Goal: Information Seeking & Learning: Check status

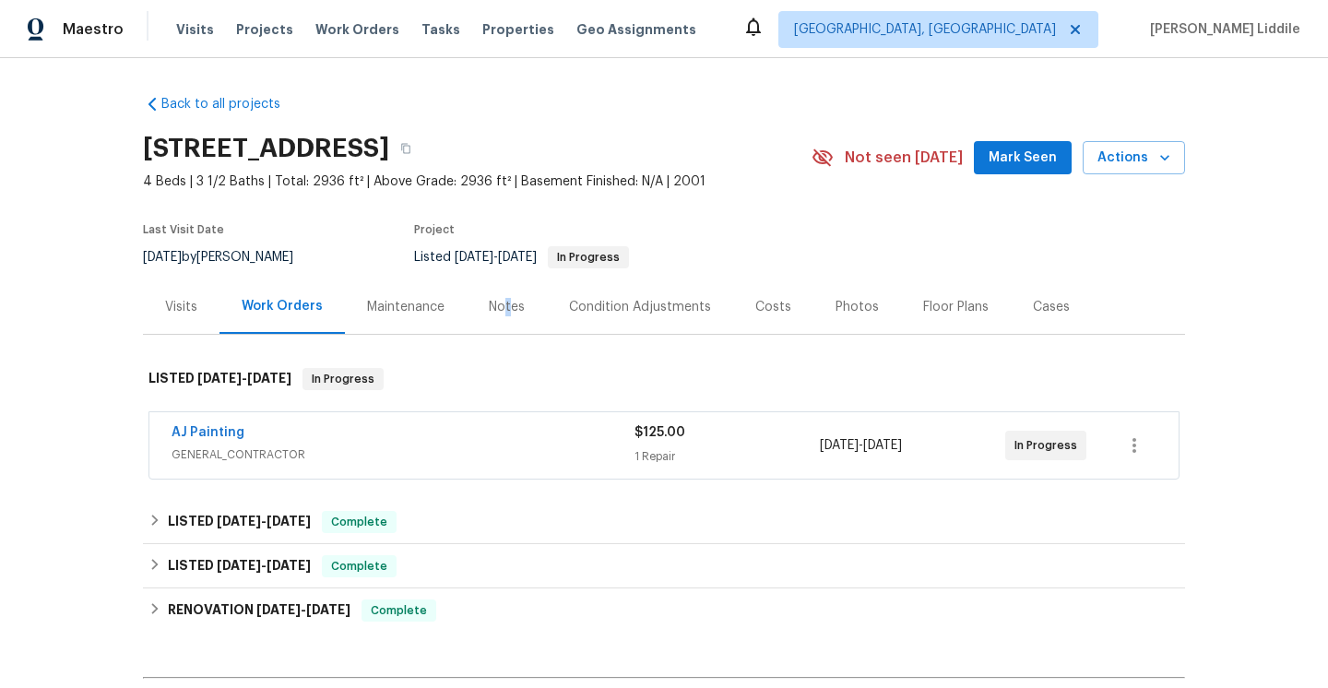
click at [504, 311] on div "Notes" at bounding box center [507, 307] width 36 height 18
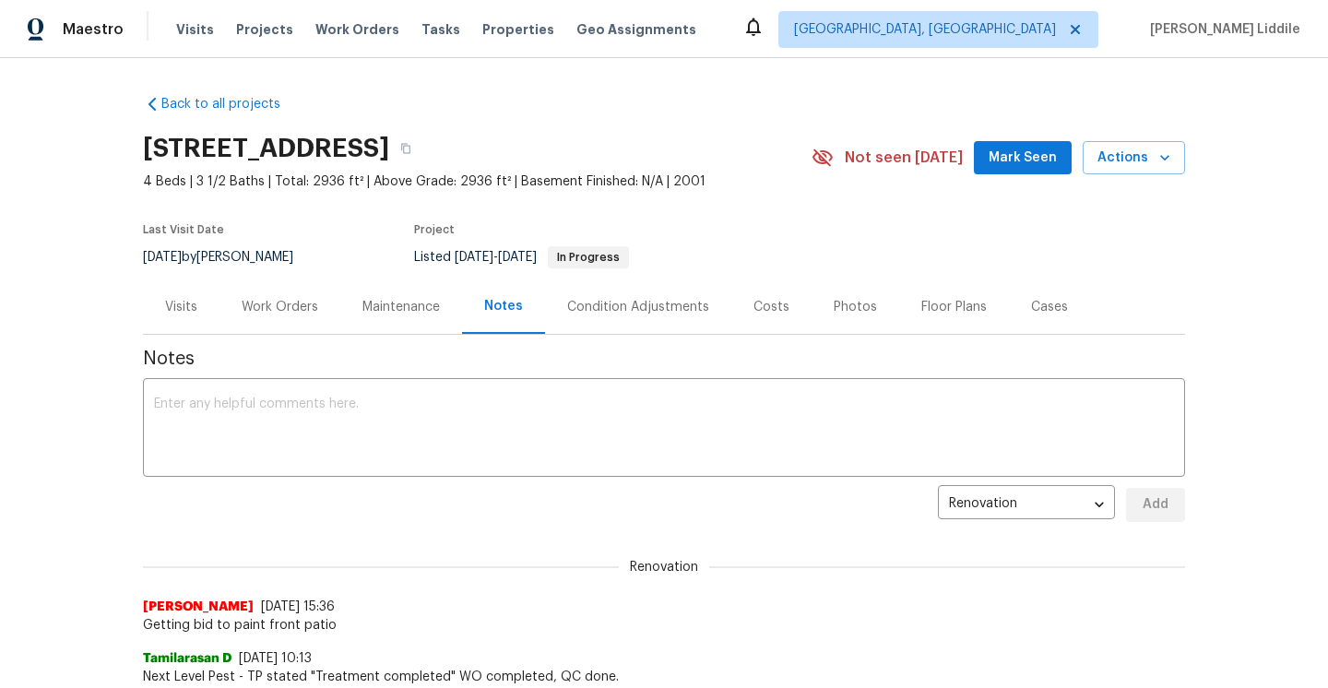
click at [284, 305] on div "Work Orders" at bounding box center [280, 307] width 77 height 18
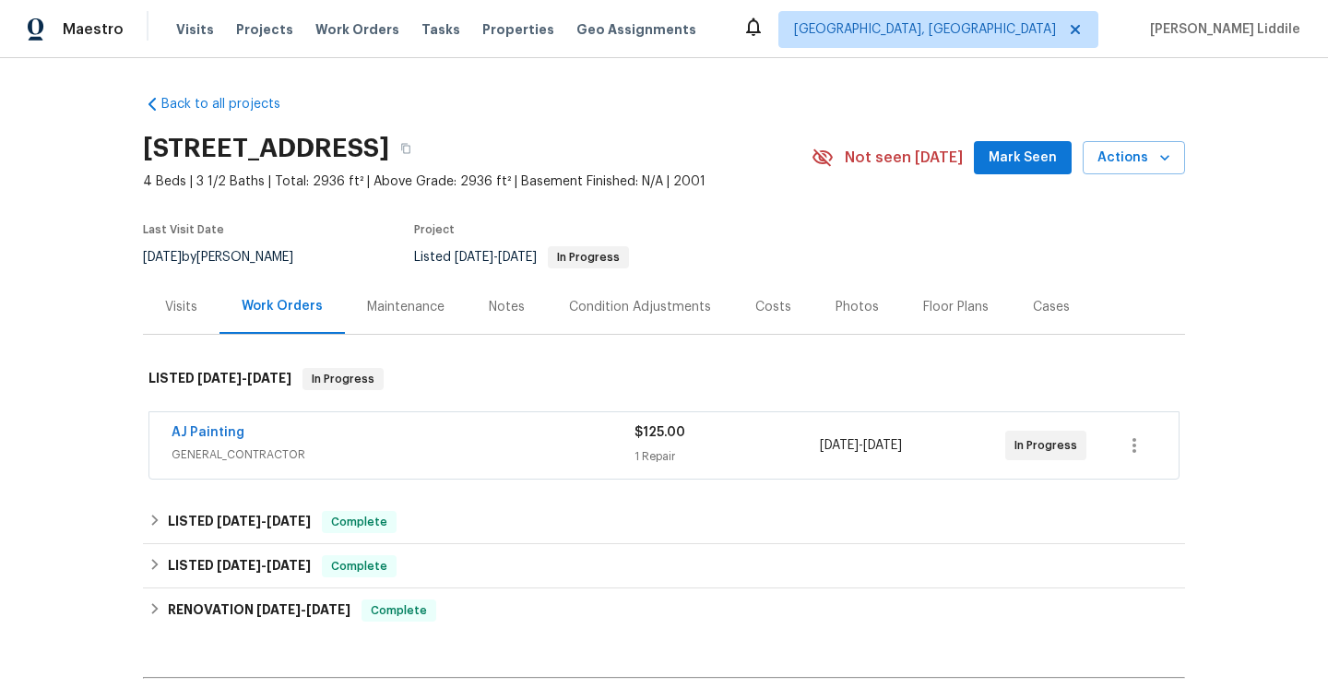
click at [396, 306] on div "Maintenance" at bounding box center [405, 307] width 77 height 18
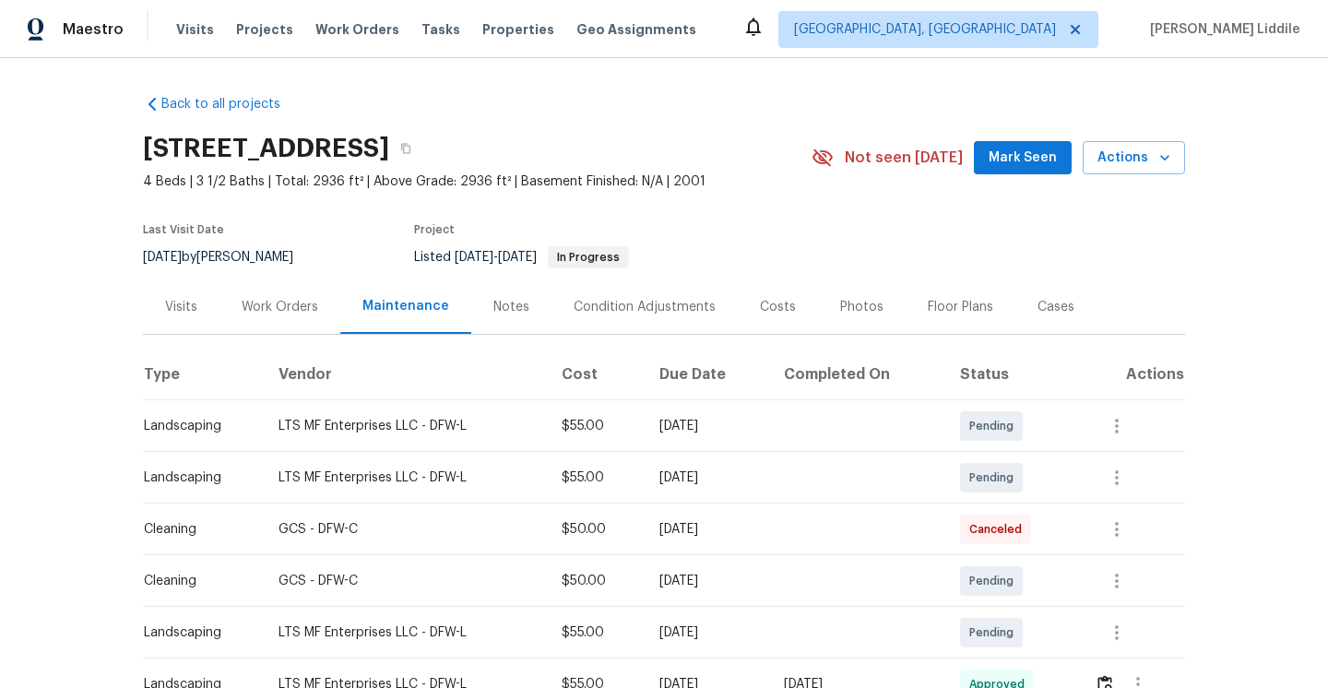
click at [185, 313] on div "Visits" at bounding box center [181, 307] width 32 height 18
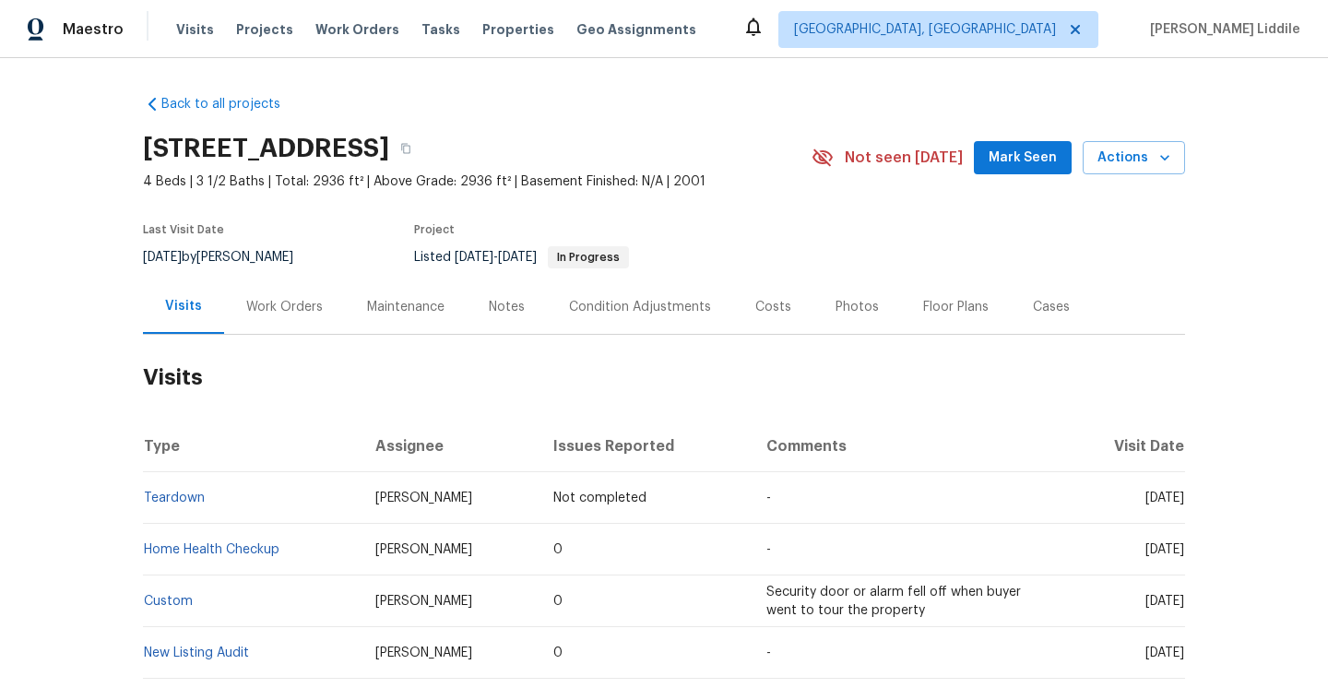
click at [290, 316] on div "Work Orders" at bounding box center [284, 307] width 77 height 18
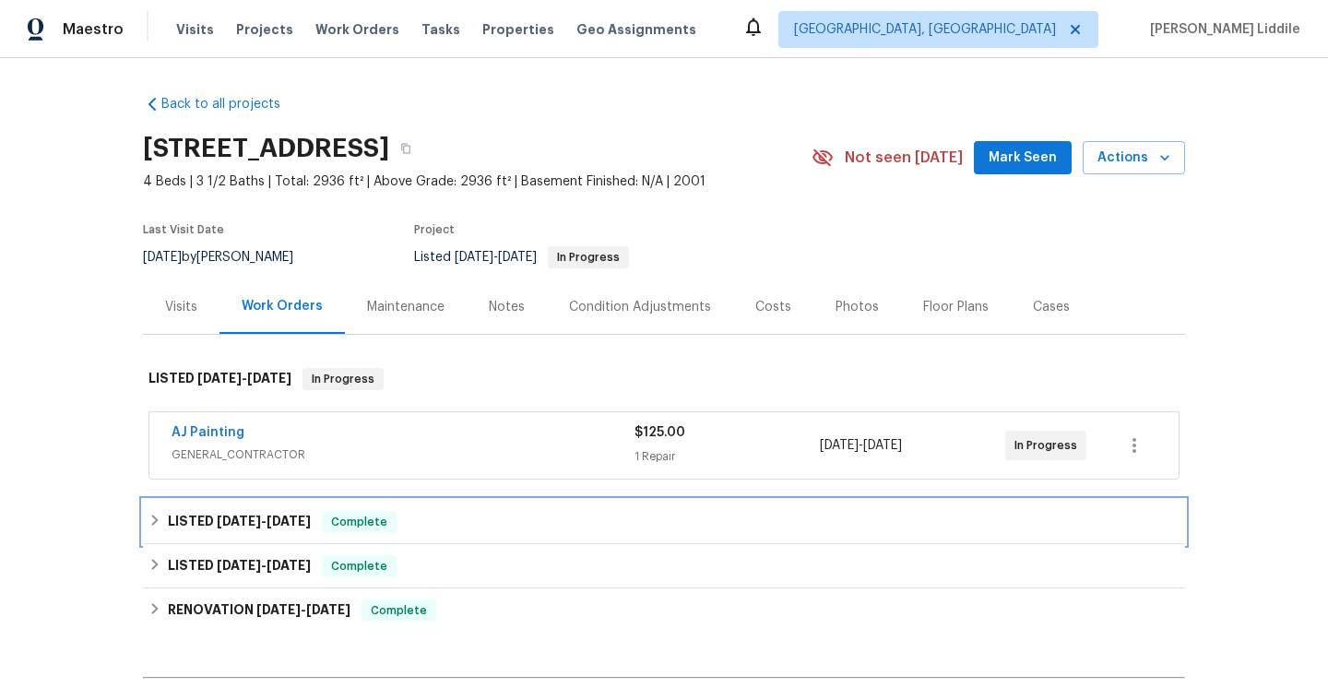
click at [274, 530] on h6 "LISTED [DATE] - [DATE]" at bounding box center [239, 522] width 143 height 22
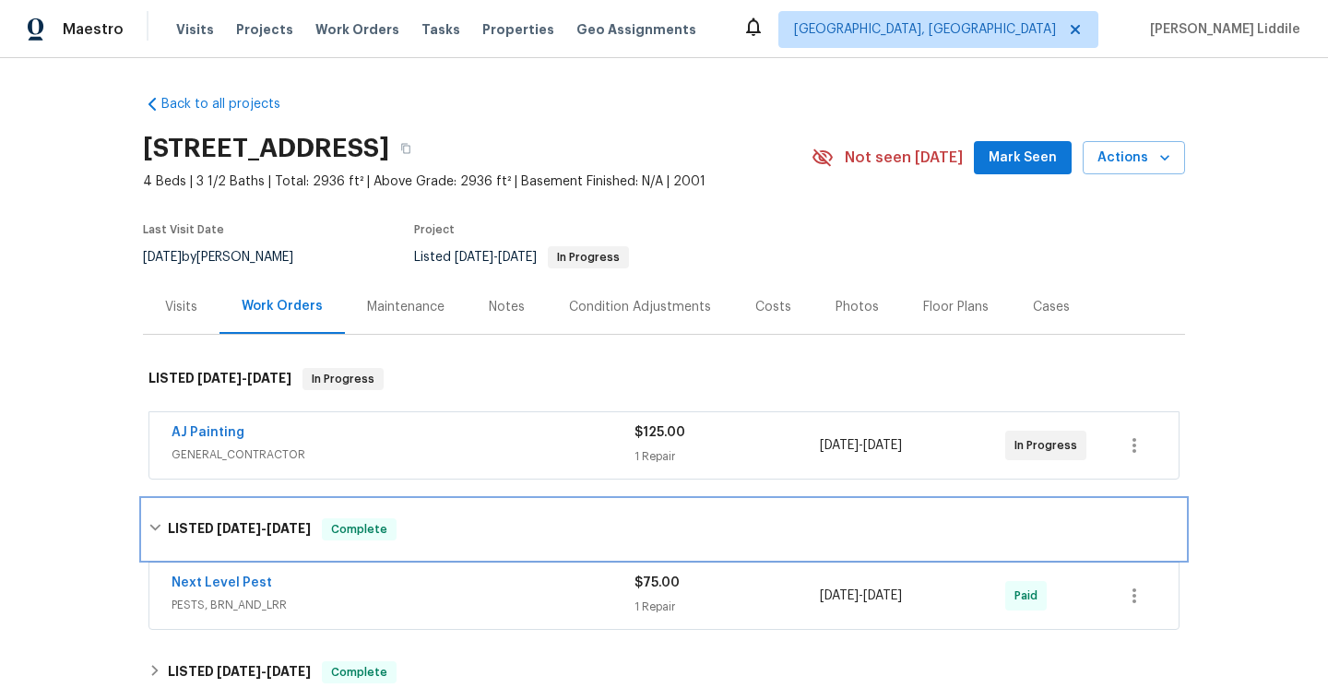
click at [274, 530] on span "[DATE]" at bounding box center [289, 528] width 44 height 13
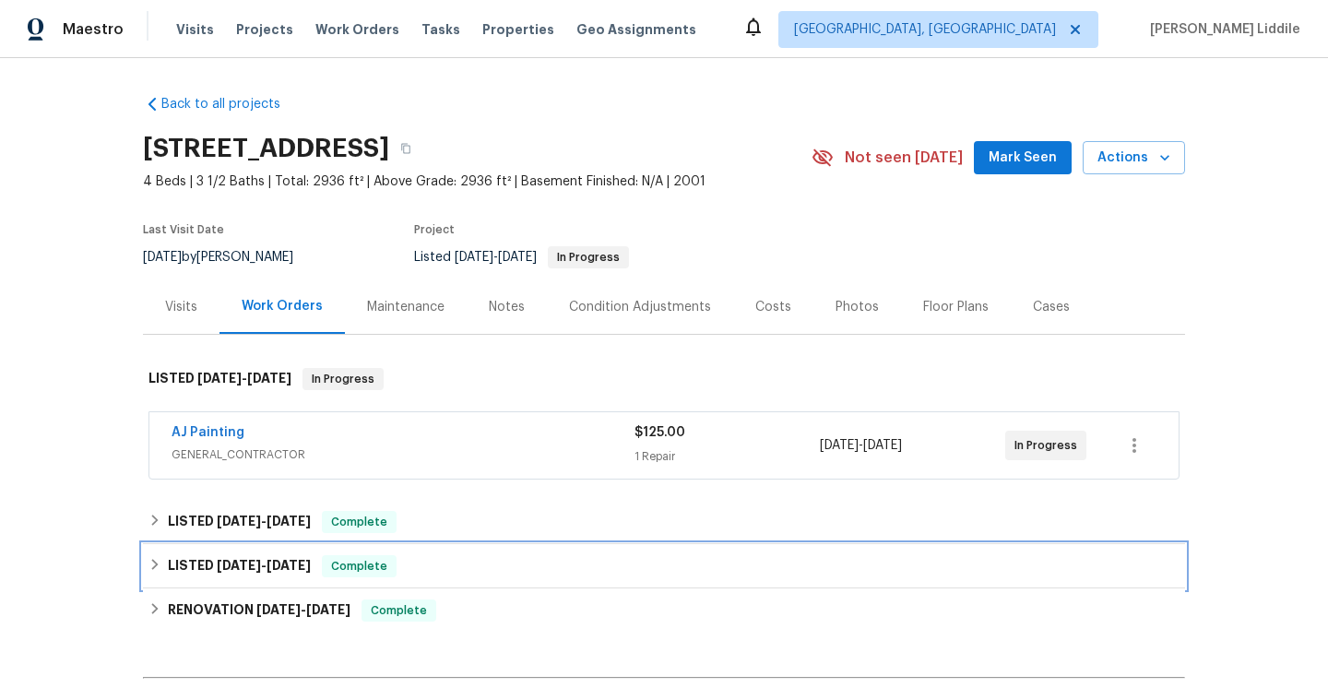
click at [268, 583] on div "LISTED [DATE] - [DATE] Complete" at bounding box center [664, 566] width 1042 height 44
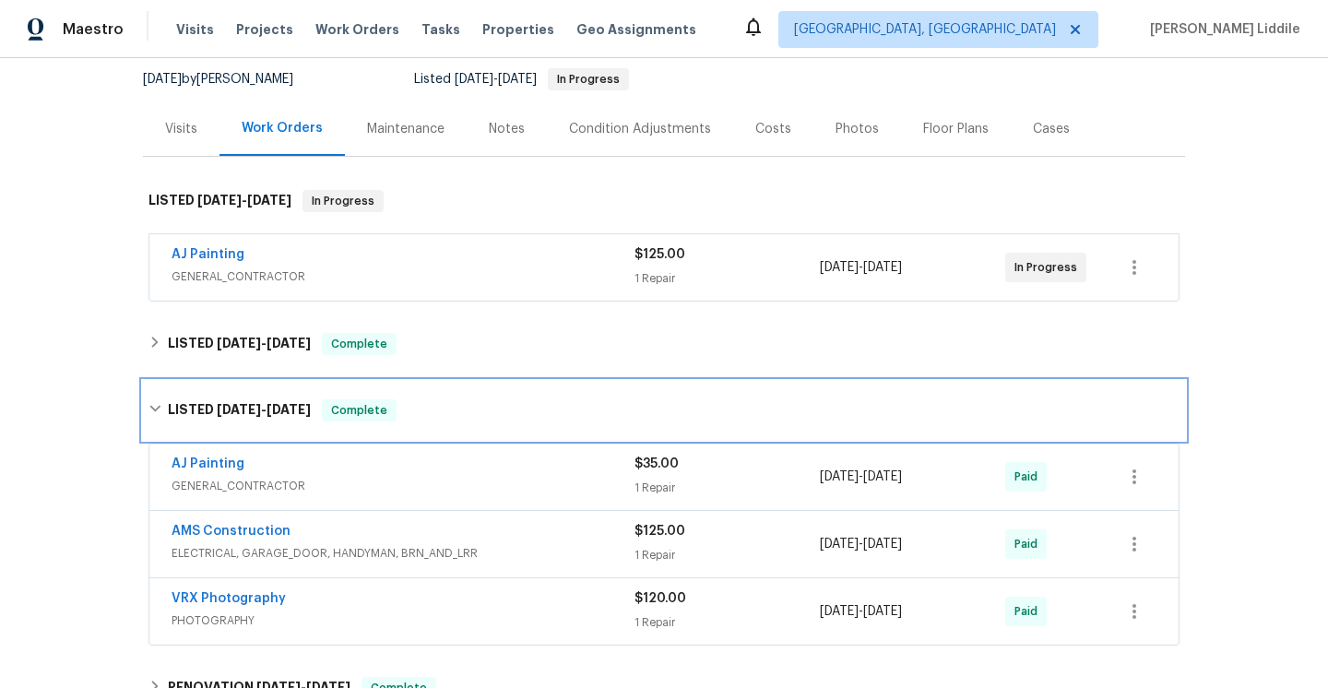
scroll to position [264, 0]
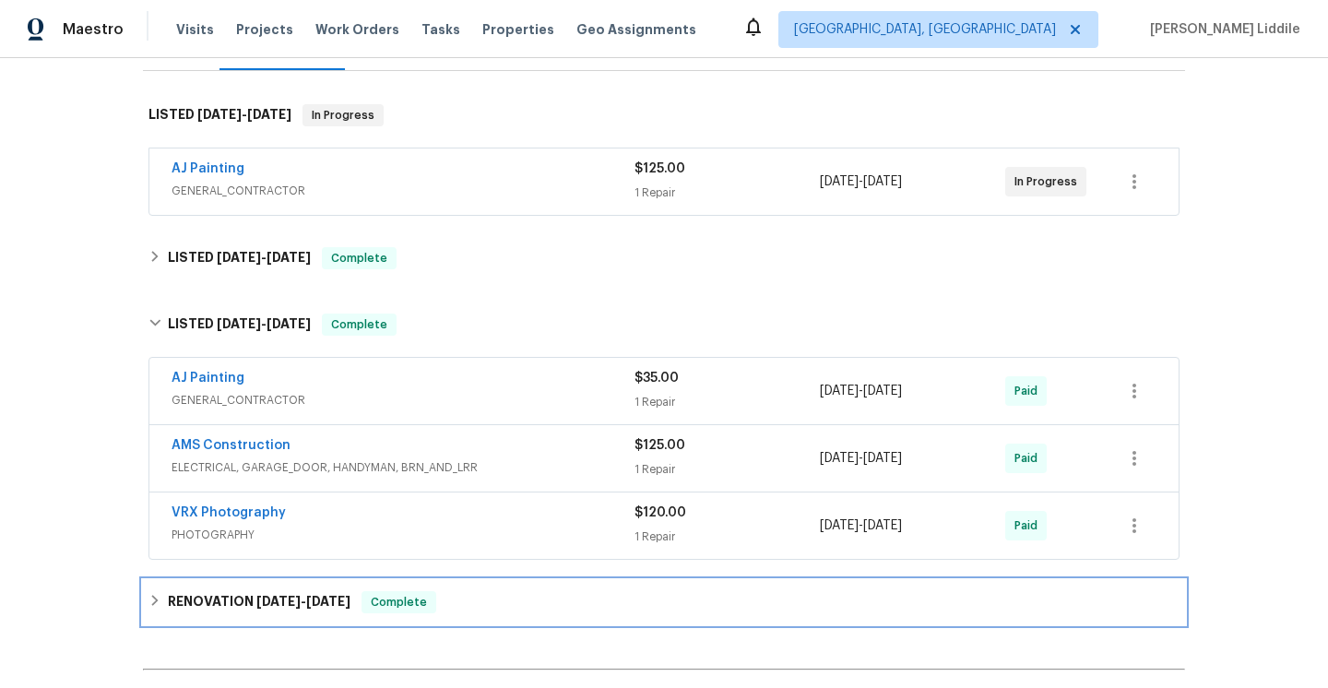
click at [277, 582] on div "RENOVATION [DATE] - [DATE] Complete" at bounding box center [664, 602] width 1042 height 44
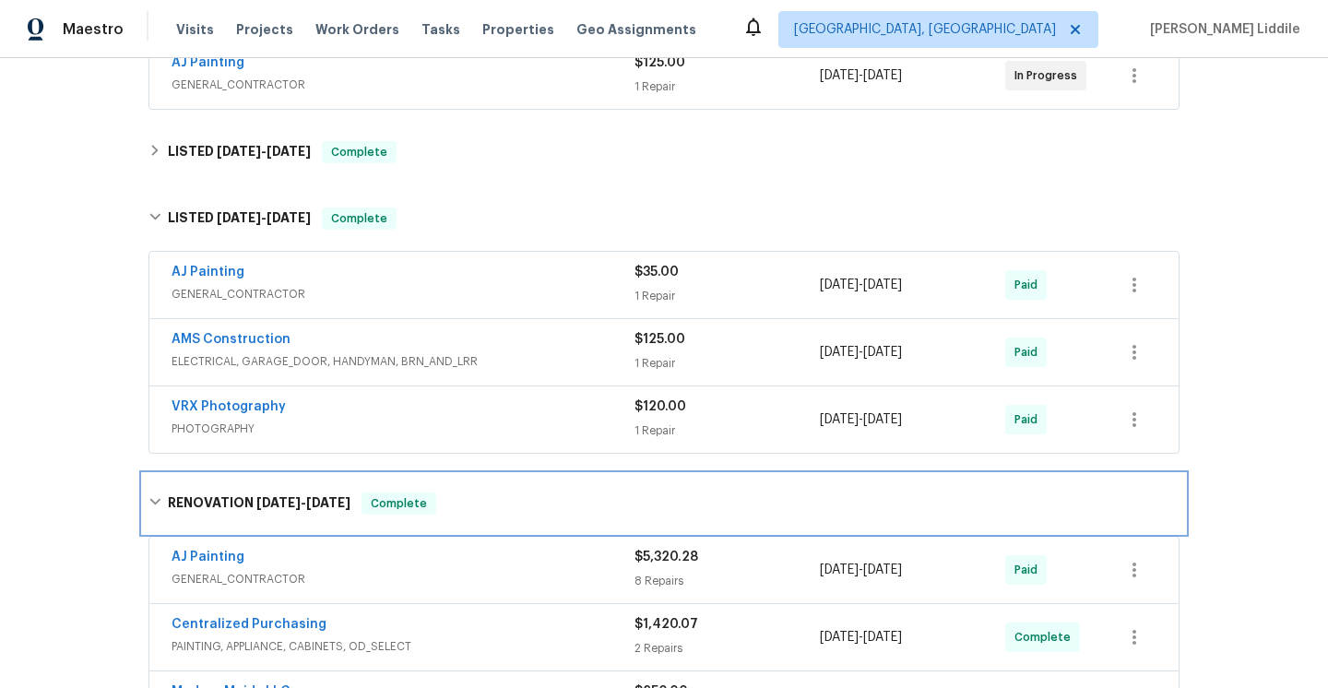
scroll to position [0, 0]
